Goal: Task Accomplishment & Management: Manage account settings

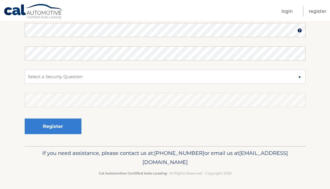
scroll to position [145, 0]
click at [287, 12] on link "Login" at bounding box center [286, 12] width 11 height 10
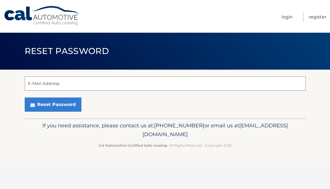
click at [98, 82] on input "E-Mail Address" at bounding box center [165, 83] width 281 height 14
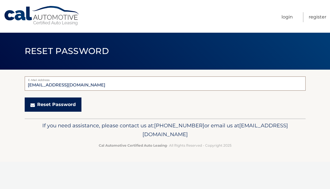
type input "Misscgold56@gmail.com"
click at [55, 104] on button "Reset Password" at bounding box center [53, 104] width 57 height 14
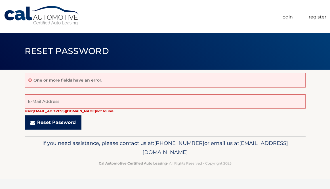
click at [56, 123] on button "Reset Password" at bounding box center [53, 122] width 57 height 14
